Goal: Navigation & Orientation: Find specific page/section

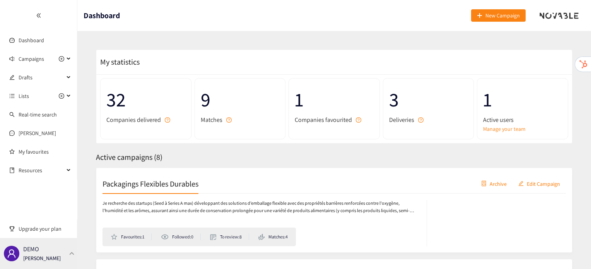
click at [42, 259] on p "[PERSON_NAME]" at bounding box center [42, 258] width 38 height 9
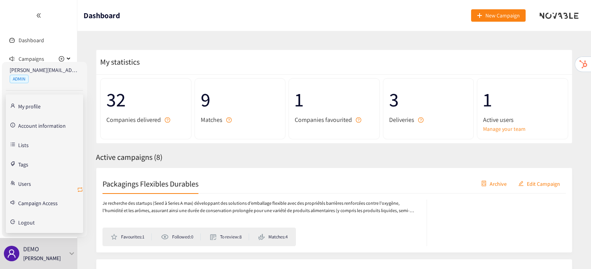
click at [81, 189] on icon "retweet" at bounding box center [80, 190] width 6 height 6
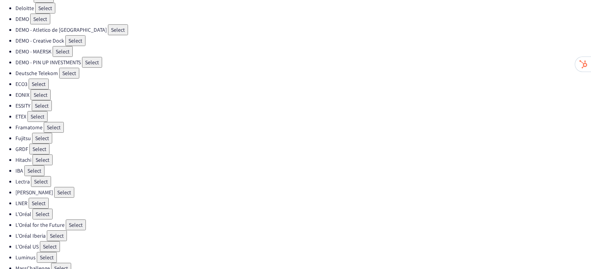
scroll to position [101, 0]
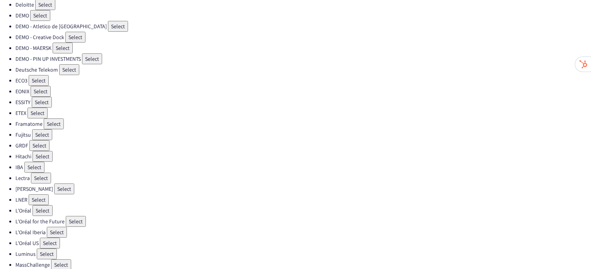
click at [54, 183] on button "Select" at bounding box center [64, 188] width 20 height 11
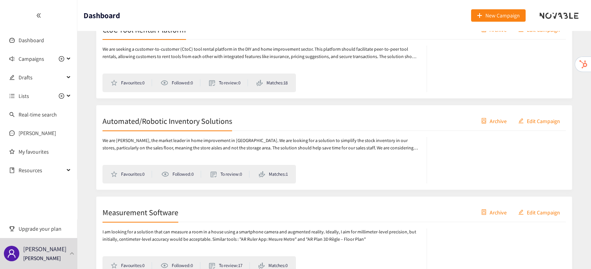
scroll to position [1195, 0]
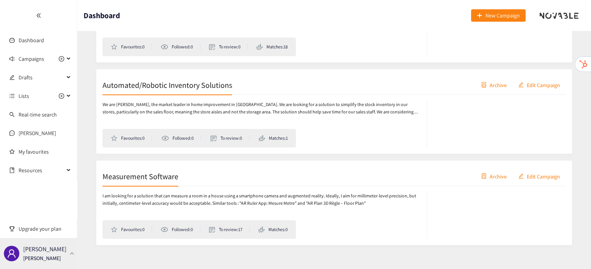
click at [70, 248] on div "Leroy Merlin Irene Violetta" at bounding box center [38, 253] width 77 height 31
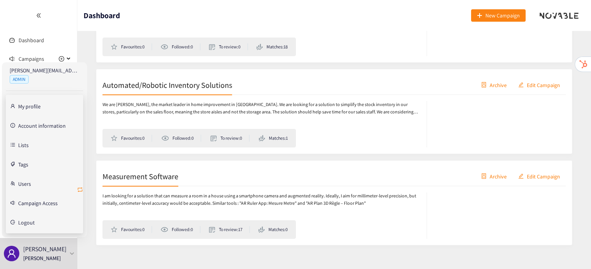
click at [78, 188] on icon "retweet" at bounding box center [80, 189] width 5 height 5
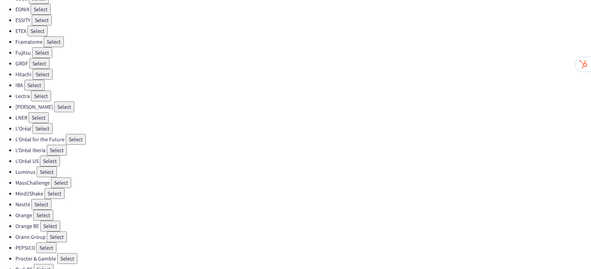
scroll to position [183, 0]
click at [55, 221] on button "Select" at bounding box center [50, 226] width 20 height 11
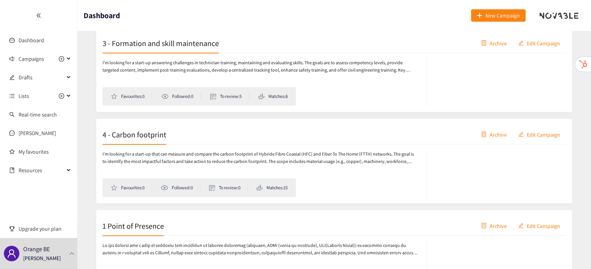
scroll to position [286, 0]
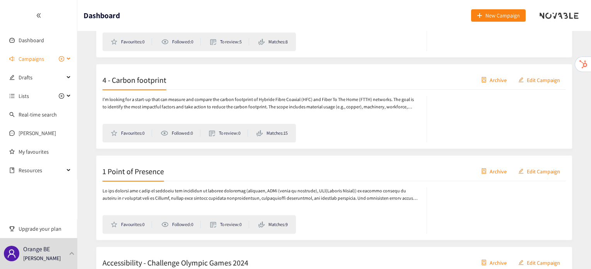
click at [24, 58] on span "Campaigns" at bounding box center [32, 58] width 26 height 15
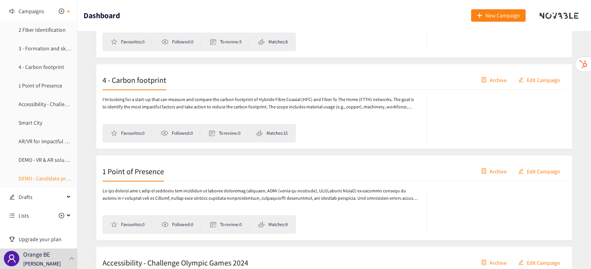
scroll to position [38, 0]
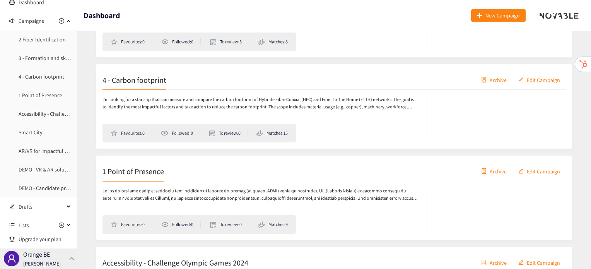
click at [72, 253] on div "Orange BE Irene Violetta" at bounding box center [38, 258] width 77 height 21
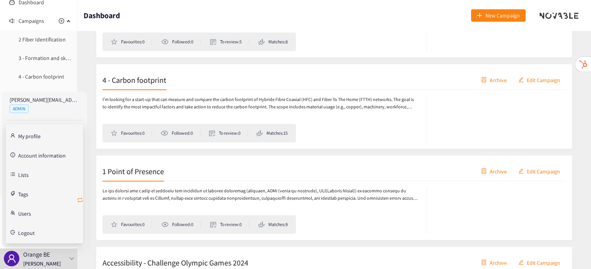
click at [82, 199] on icon "retweet" at bounding box center [80, 200] width 6 height 6
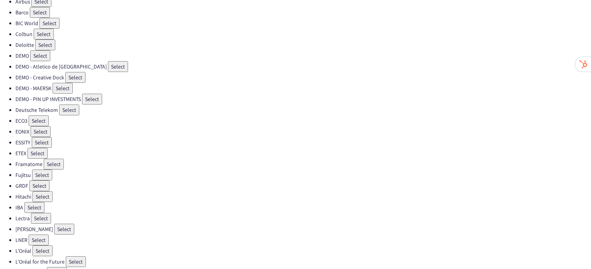
scroll to position [63, 0]
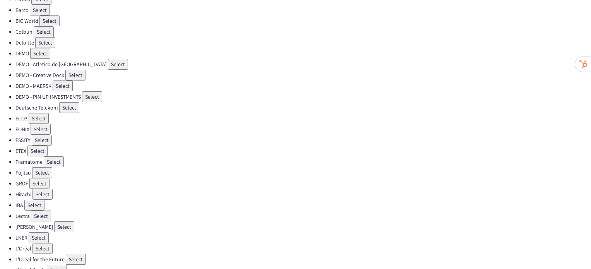
click at [54, 221] on button "Select" at bounding box center [64, 226] width 20 height 11
